Goal: Register for event/course

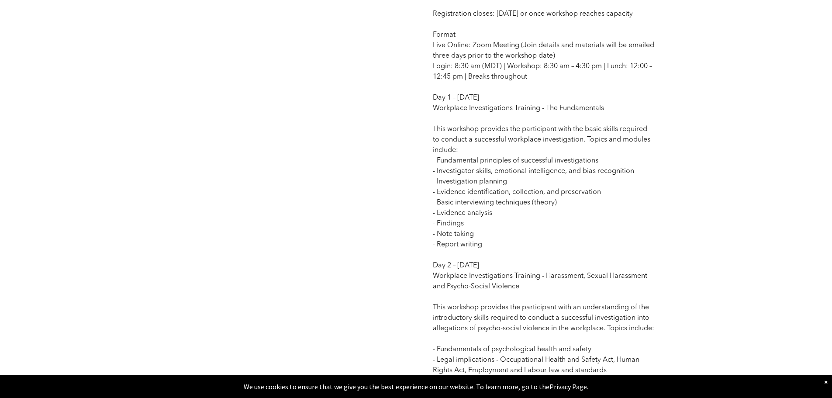
scroll to position [699, 0]
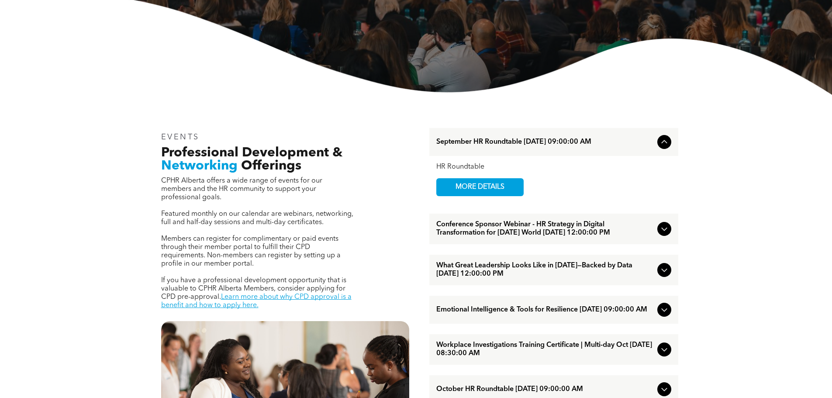
scroll to position [262, 0]
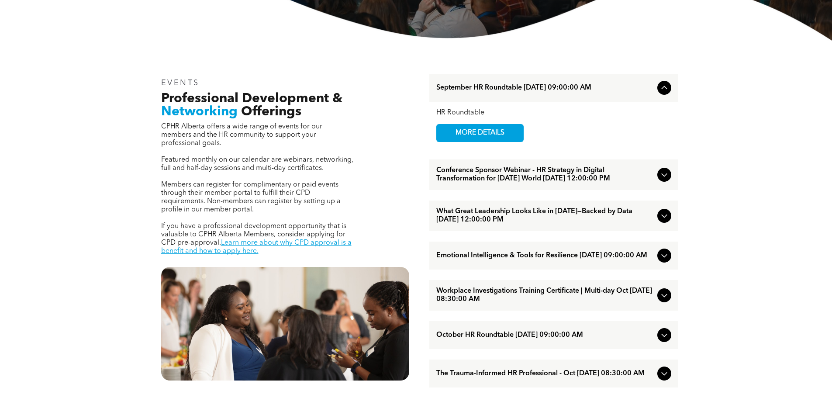
click at [660, 301] on icon at bounding box center [664, 295] width 10 height 10
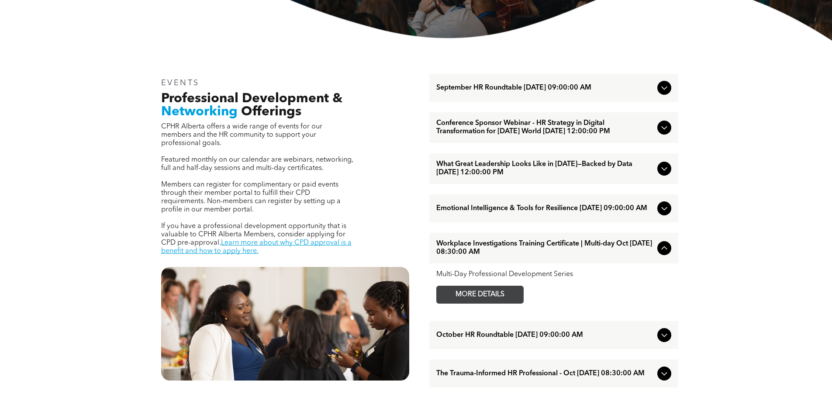
click at [482, 303] on span "MORE DETAILS" at bounding box center [480, 294] width 69 height 17
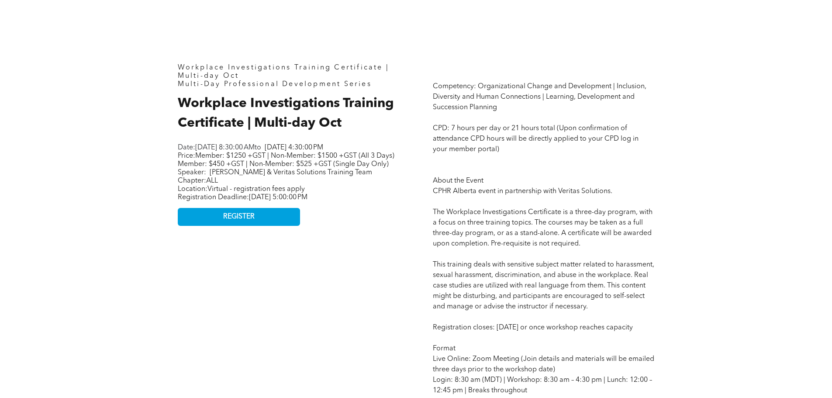
scroll to position [306, 0]
